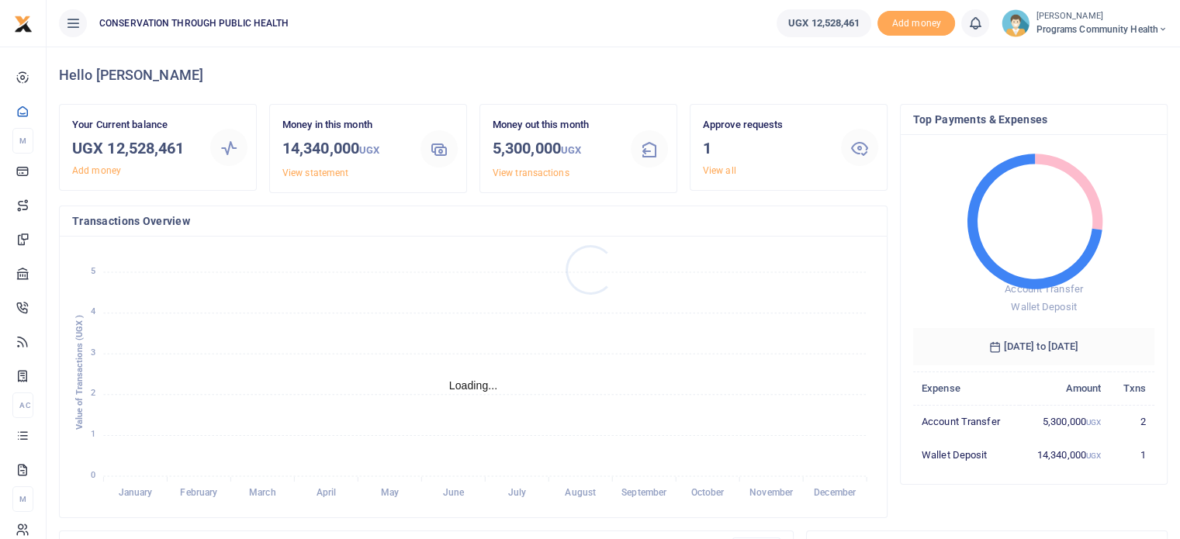
scroll to position [206, 230]
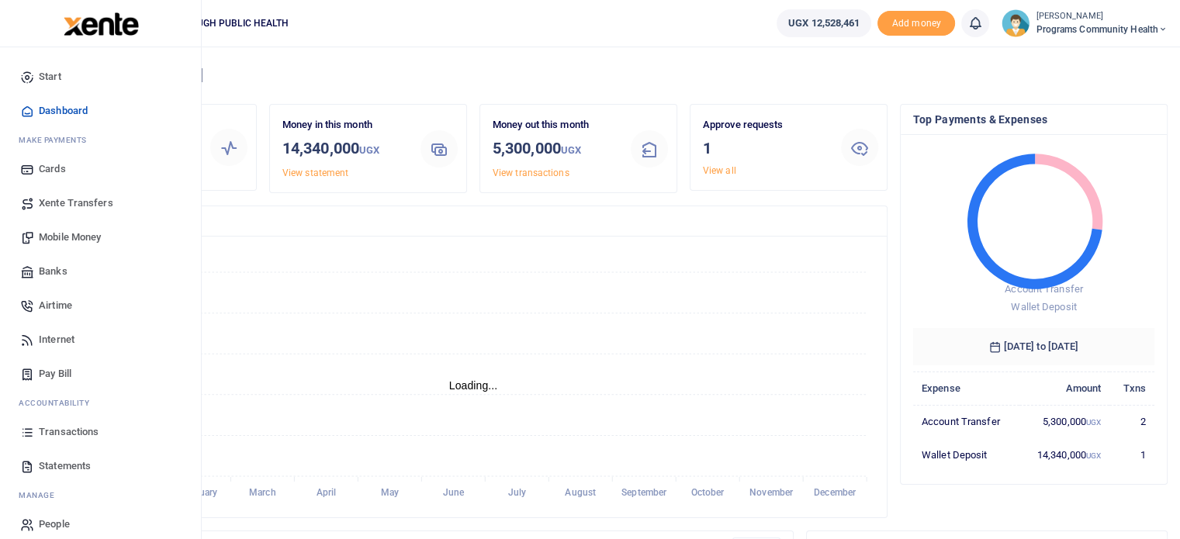
click at [82, 235] on span "Mobile Money" at bounding box center [70, 238] width 62 height 16
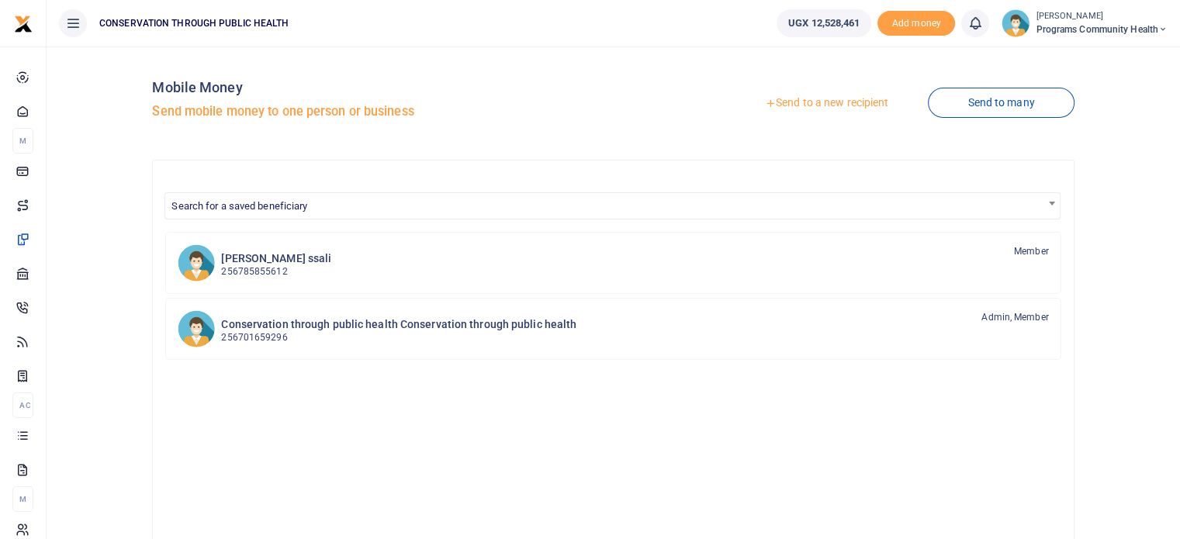
click at [827, 100] on link "Send to a new recipient" at bounding box center [827, 103] width 203 height 28
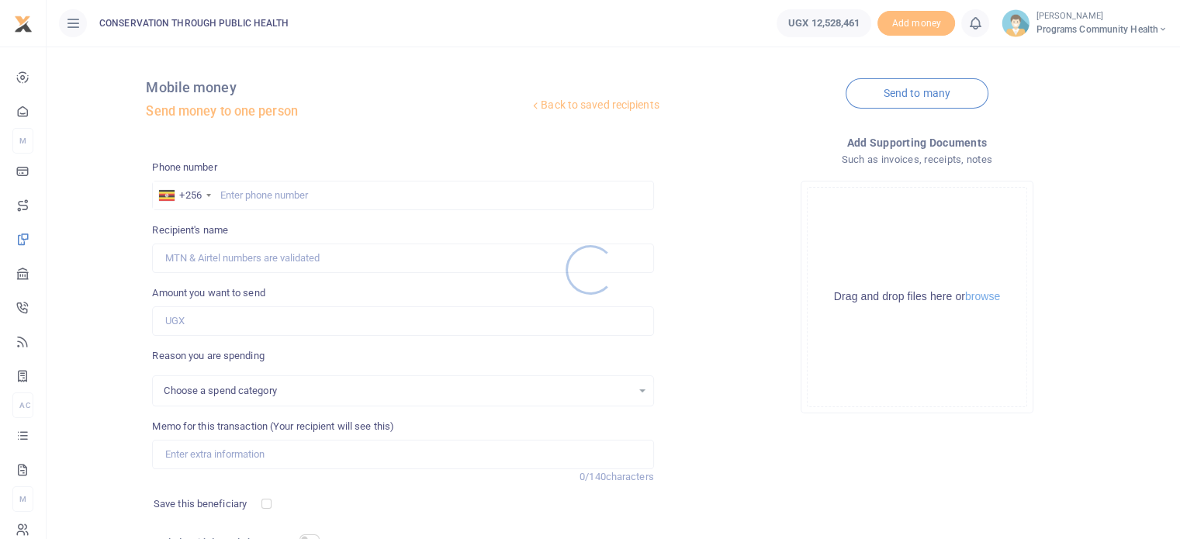
select select
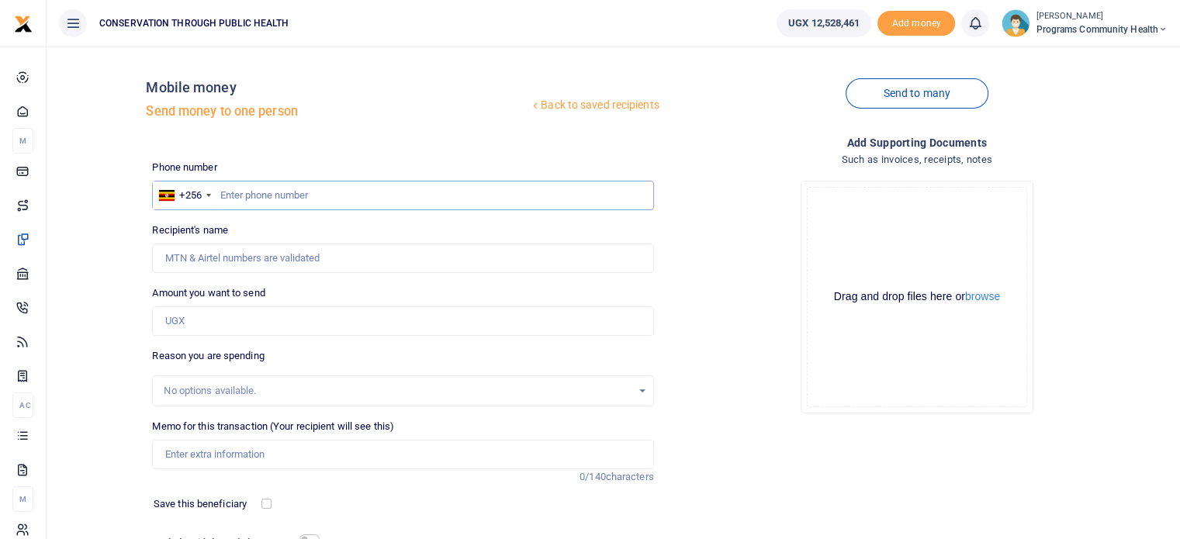
click at [351, 202] on input "text" at bounding box center [402, 195] width 501 height 29
type input "772828486"
click at [292, 315] on input "Amount you want to send" at bounding box center [402, 321] width 501 height 29
type input "200,000"
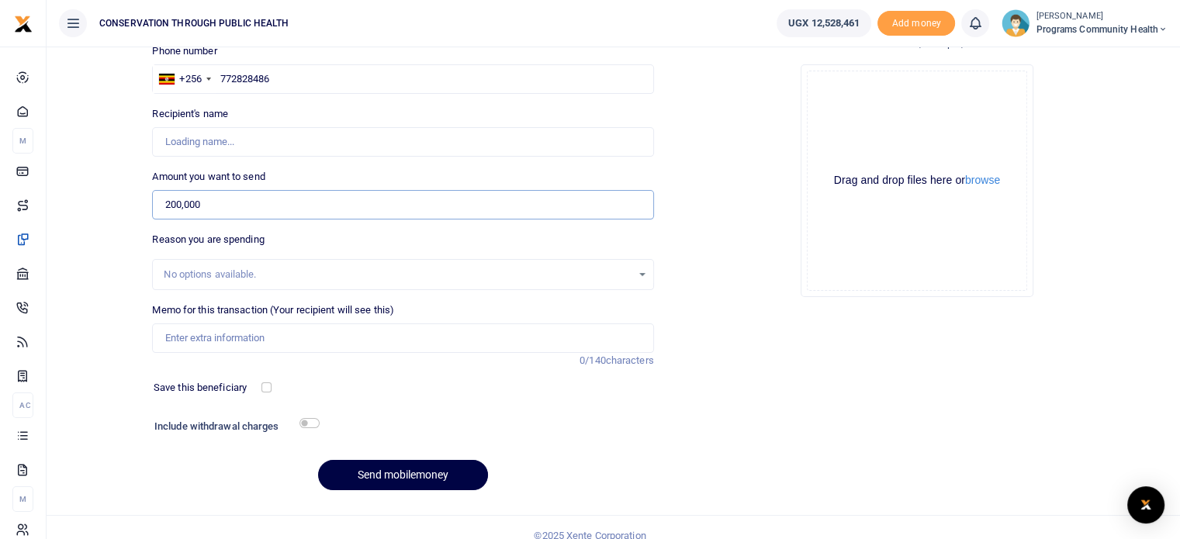
scroll to position [132, 0]
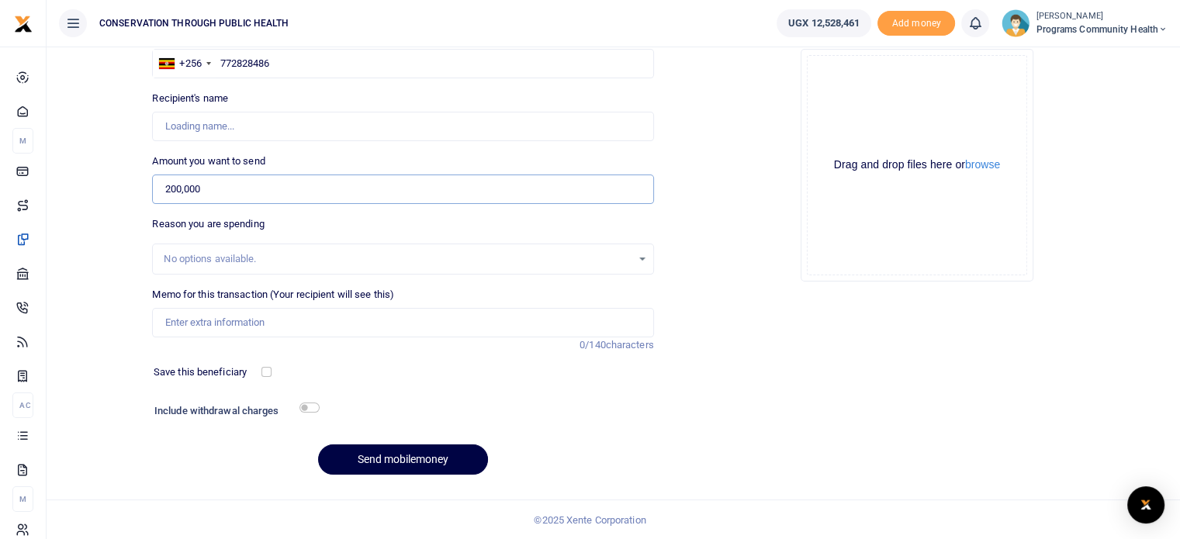
type input "Milton Bahati"
type input "200,000"
click at [297, 318] on input "Memo for this transaction (Your recipient will see this)" at bounding box center [402, 322] width 501 height 29
click at [305, 313] on input "Vacutainers supply" at bounding box center [402, 322] width 501 height 29
type input "Vacutainers supply for Medical Supplies"
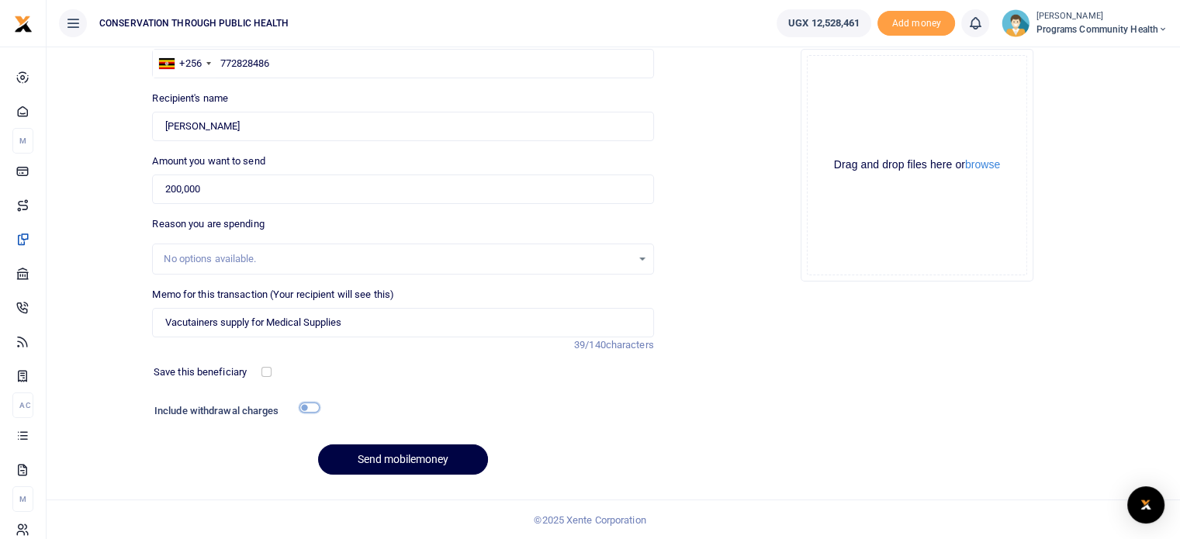
click at [306, 404] on input "checkbox" at bounding box center [310, 408] width 20 height 10
checkbox input "true"
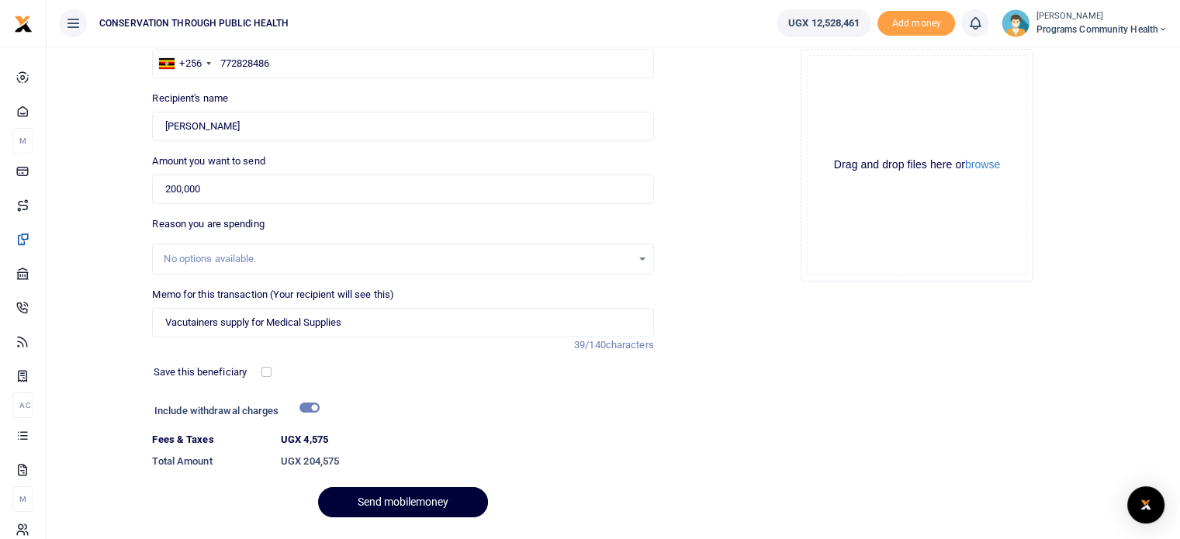
click at [389, 499] on button "Send mobilemoney" at bounding box center [403, 502] width 170 height 30
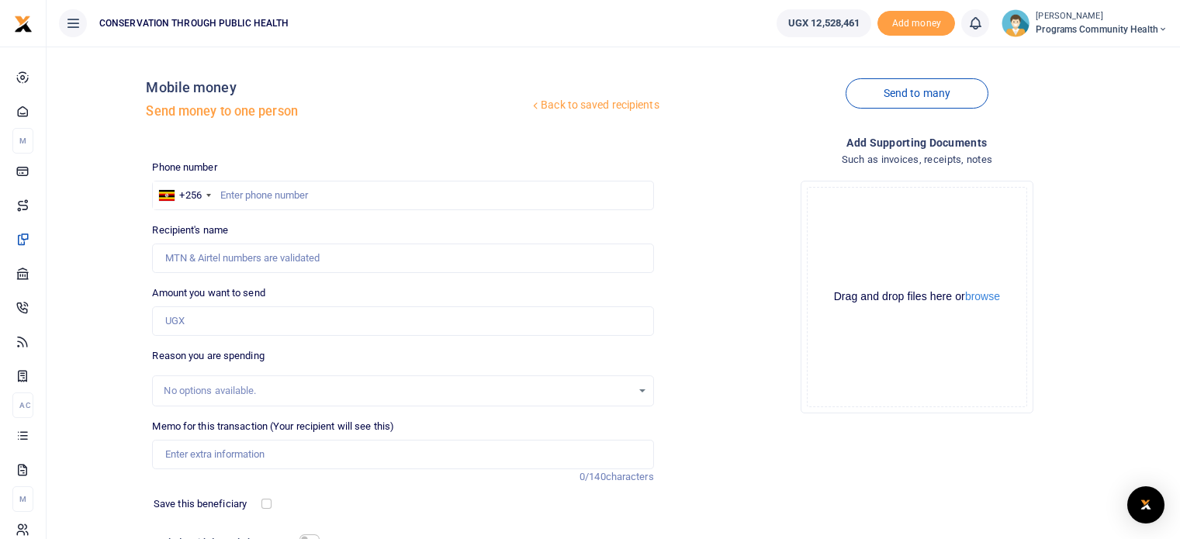
scroll to position [132, 0]
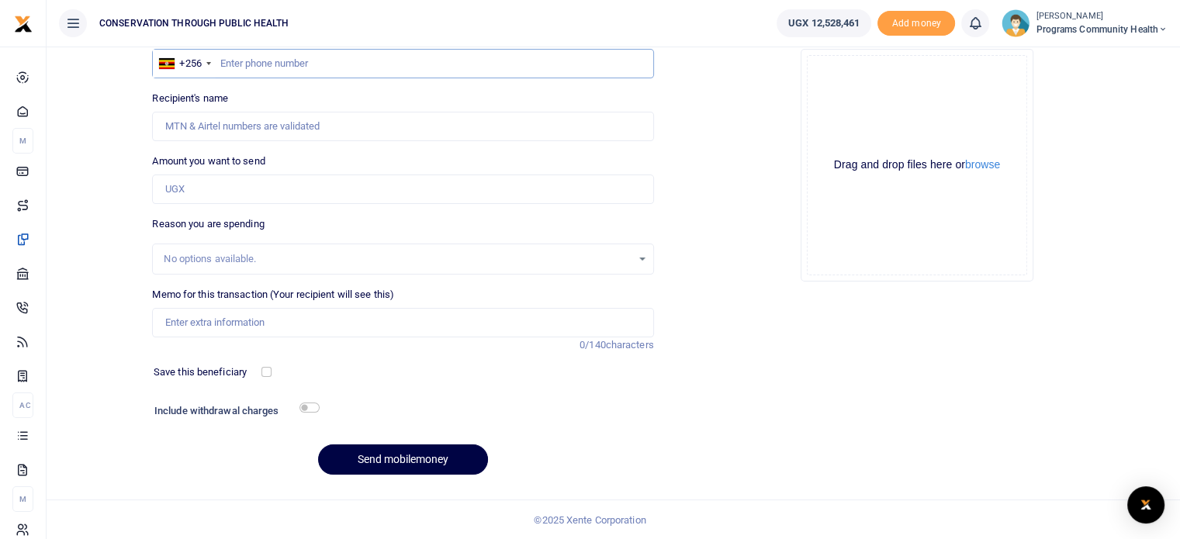
click at [313, 63] on input "text" at bounding box center [402, 63] width 501 height 29
type input "773081335"
type input "[PERSON_NAME]"
click at [242, 328] on input "Memo for this transaction (Your recipient will see this)" at bounding box center [402, 322] width 501 height 29
click at [217, 178] on input "Amount you want to send" at bounding box center [402, 189] width 501 height 29
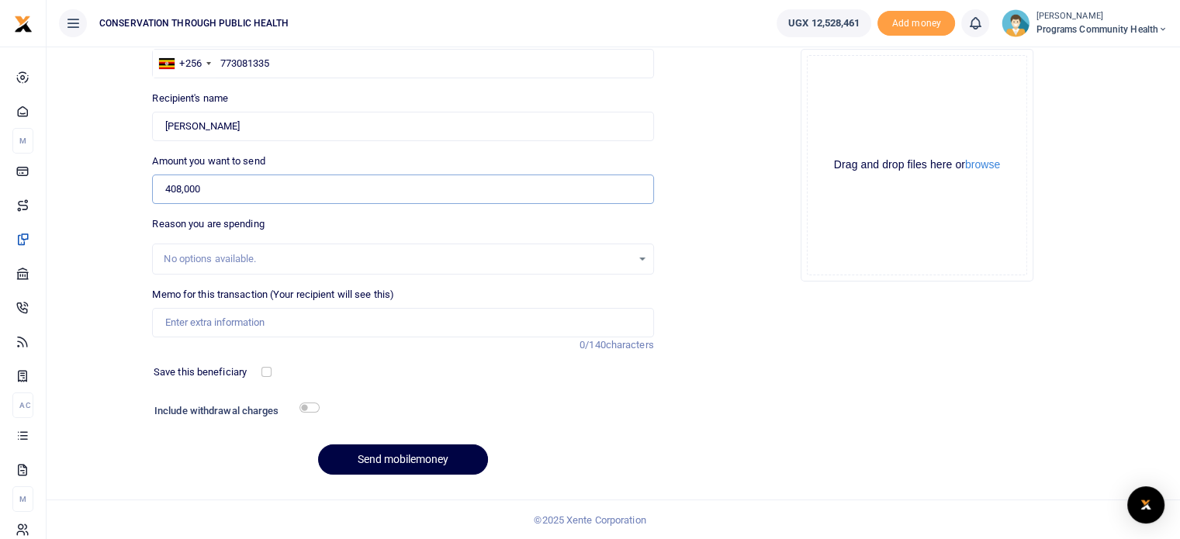
type input "408,000"
click at [310, 417] on div "Include withdrawal charges" at bounding box center [233, 412] width 171 height 25
click at [314, 407] on input "checkbox" at bounding box center [310, 408] width 20 height 10
checkbox input "true"
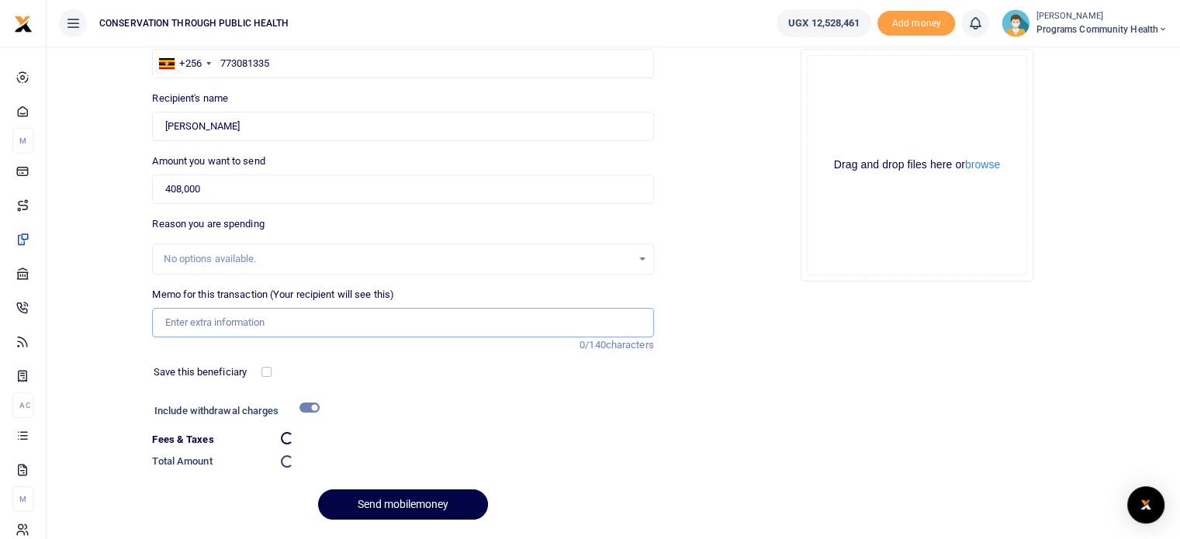
click at [244, 331] on input "Memo for this transaction (Your recipient will see this)" at bounding box center [402, 322] width 501 height 29
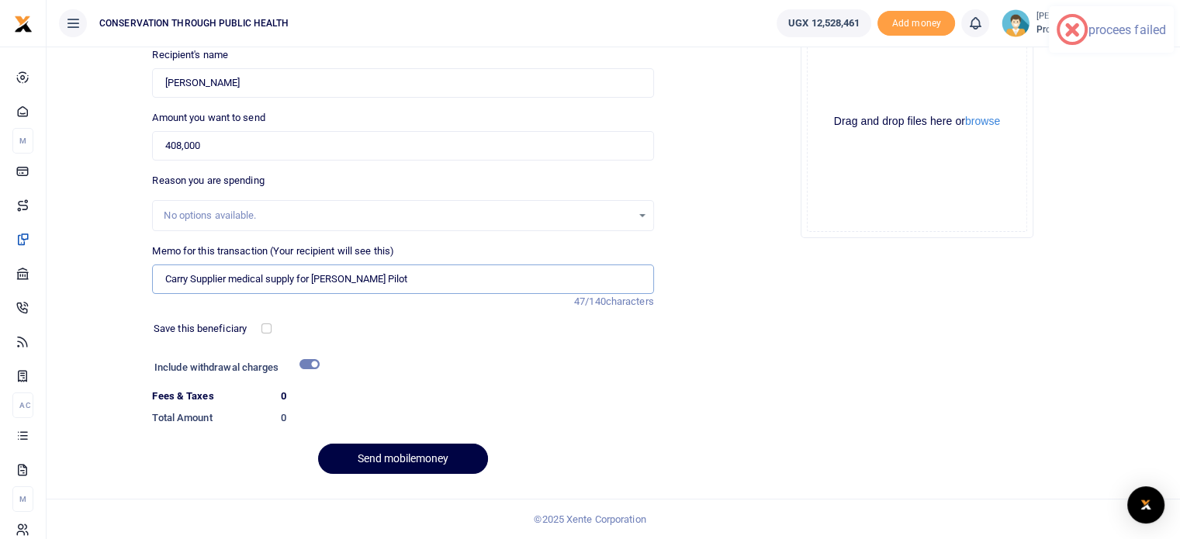
scroll to position [175, 0]
type input "Carry Supplier medical supply for [PERSON_NAME] Pilot"
click at [321, 367] on div at bounding box center [468, 370] width 299 height 25
click at [315, 366] on input "checkbox" at bounding box center [310, 365] width 20 height 10
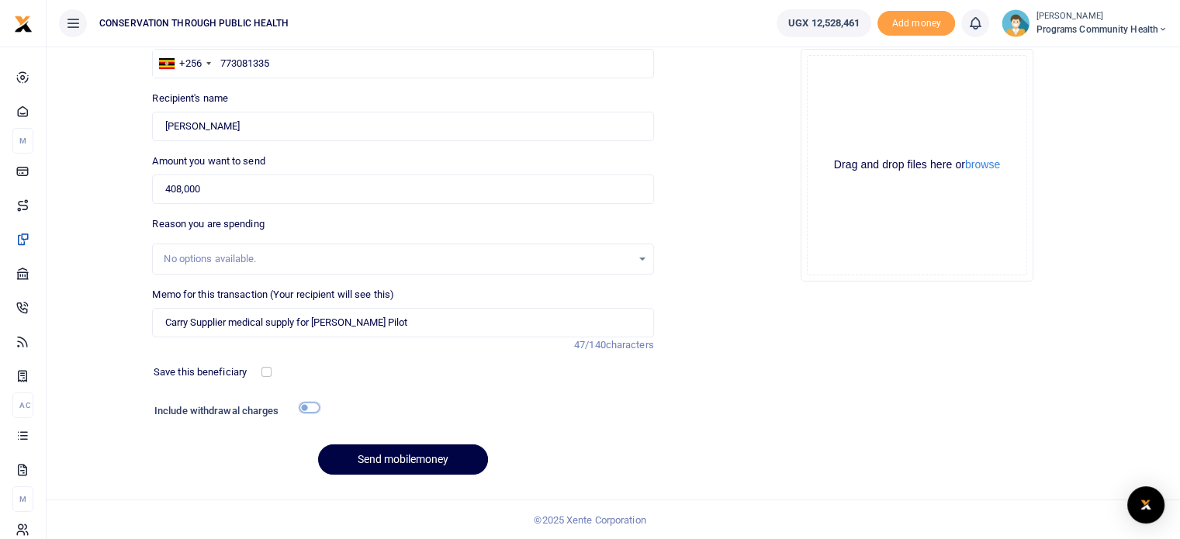
click at [307, 404] on input "checkbox" at bounding box center [310, 408] width 20 height 10
checkbox input "true"
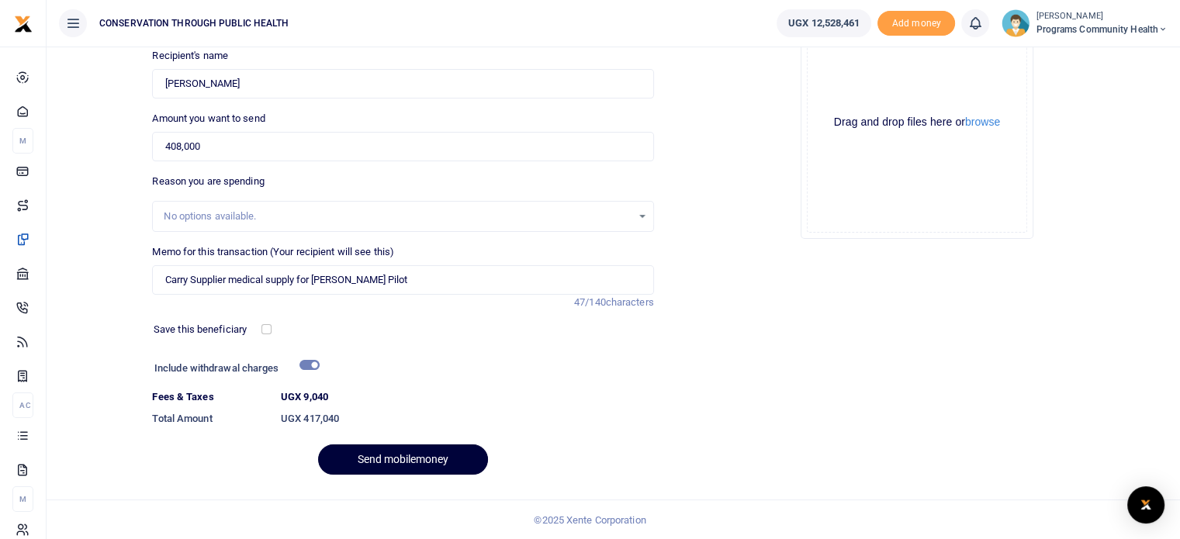
click at [408, 462] on button "Send mobilemoney" at bounding box center [403, 460] width 170 height 30
